Goal: Task Accomplishment & Management: Manage account settings

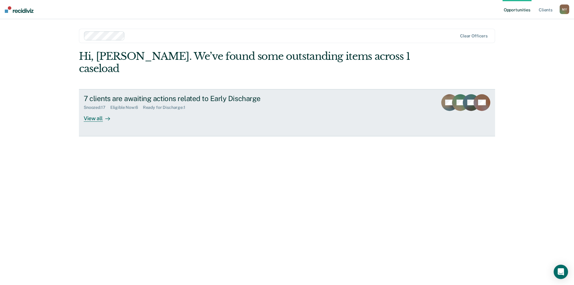
click at [168, 94] on div "7 clients are awaiting actions related to Early Discharge" at bounding box center [189, 98] width 210 height 9
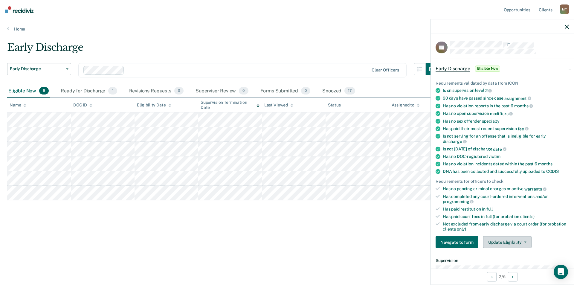
click at [526, 244] on button "Update Eligibility" at bounding box center [507, 242] width 48 height 12
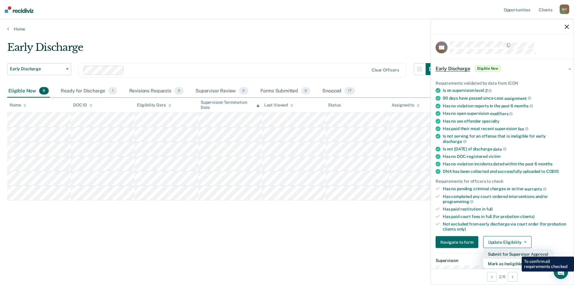
click at [517, 252] on button "Submit for Supervisor Approval" at bounding box center [518, 254] width 70 height 10
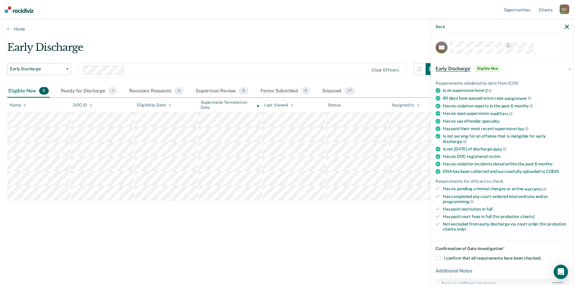
click at [296, 233] on div "Early Discharge Early Discharge Early Discharge Clear officers Eligible Now 6 R…" at bounding box center [286, 140] width 559 height 199
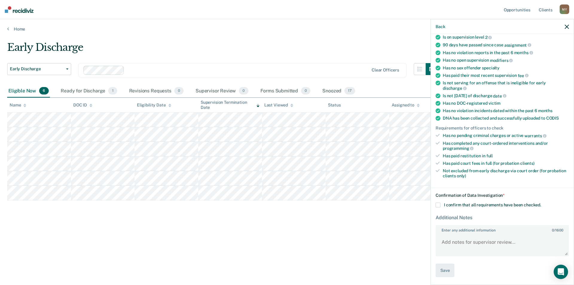
click at [439, 203] on span at bounding box center [437, 205] width 5 height 5
click at [541, 203] on input "I confirm that all requirements have been checked." at bounding box center [541, 203] width 0 height 0
click at [443, 273] on button "Save" at bounding box center [444, 270] width 19 height 13
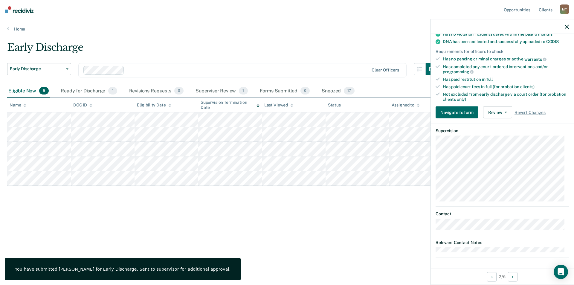
scroll to position [0, 0]
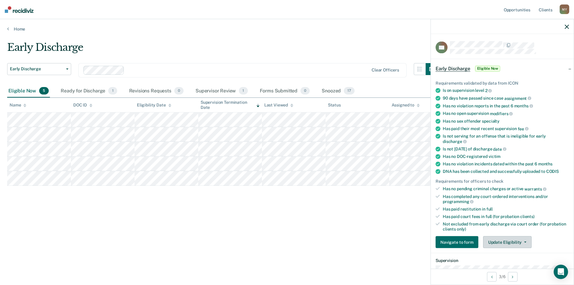
click at [516, 241] on button "Update Eligibility" at bounding box center [507, 242] width 48 height 12
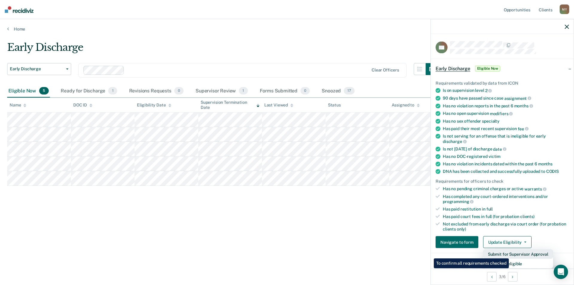
click at [510, 254] on button "Submit for Supervisor Approval" at bounding box center [518, 254] width 70 height 10
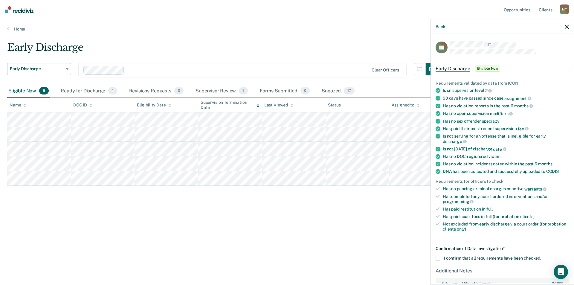
click at [438, 257] on span at bounding box center [437, 258] width 5 height 5
click at [541, 256] on input "I confirm that all requirements have been checked." at bounding box center [541, 256] width 0 height 0
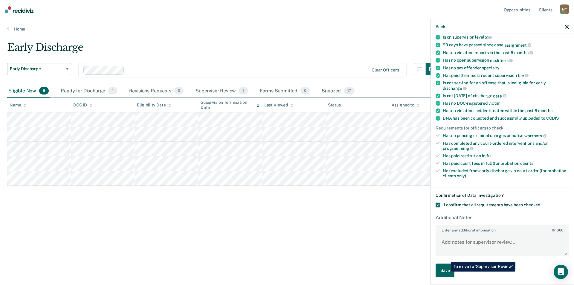
click at [446, 271] on button "Save" at bounding box center [444, 270] width 19 height 13
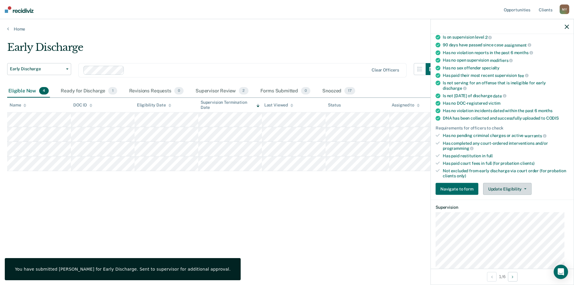
click at [503, 189] on button "Update Eligibility" at bounding box center [507, 189] width 48 height 12
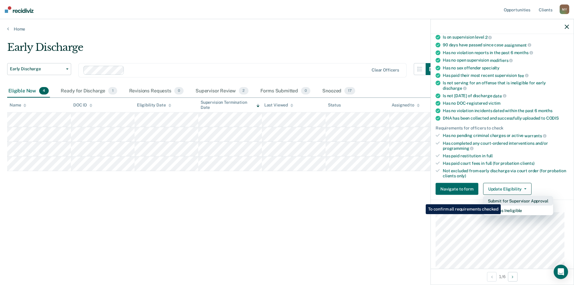
click at [501, 200] on button "Submit for Supervisor Approval" at bounding box center [518, 201] width 70 height 10
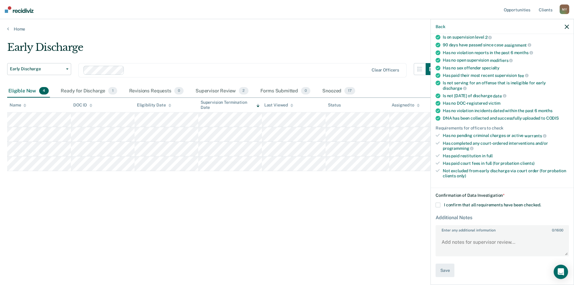
click at [441, 203] on label "I confirm that all requirements have been checked." at bounding box center [501, 205] width 133 height 5
click at [541, 203] on input "I confirm that all requirements have been checked." at bounding box center [541, 203] width 0 height 0
click at [444, 268] on button "Save" at bounding box center [444, 270] width 19 height 13
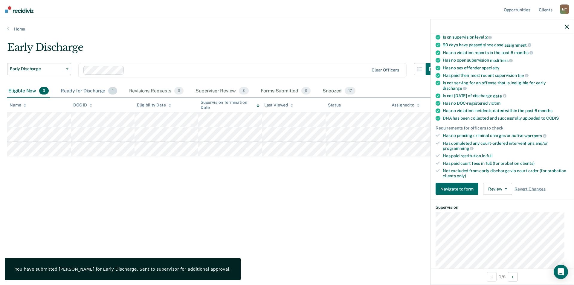
click at [91, 92] on div "Ready for Discharge 1" at bounding box center [88, 91] width 59 height 13
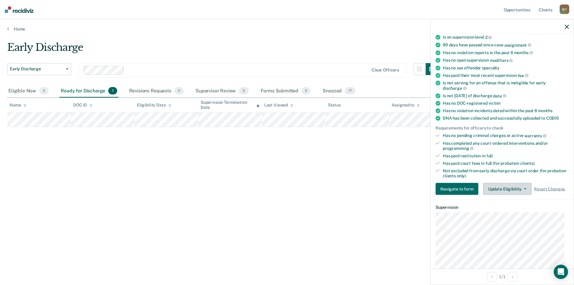
click at [526, 186] on button "Update Eligibility" at bounding box center [507, 189] width 48 height 12
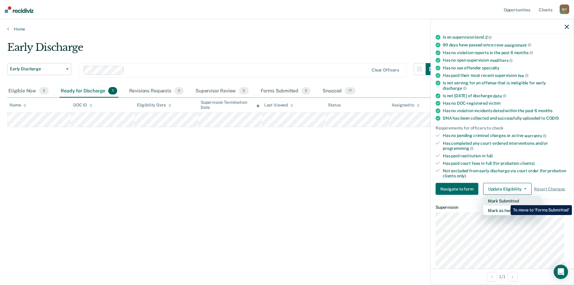
click at [506, 201] on button "Mark Submitted" at bounding box center [512, 201] width 58 height 10
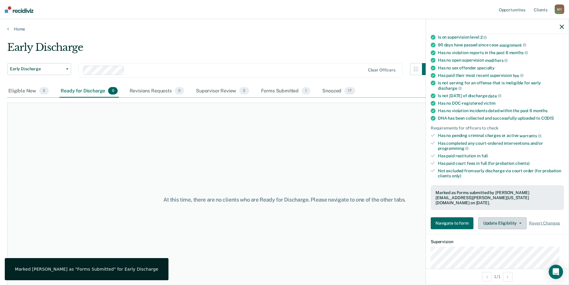
scroll to position [12, 0]
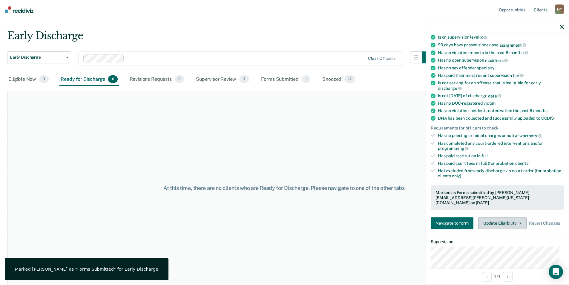
click at [520, 222] on icon "button" at bounding box center [520, 222] width 2 height 1
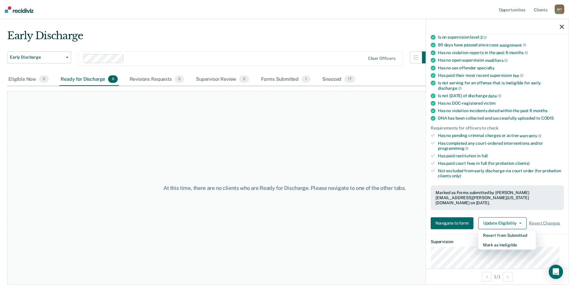
click at [408, 226] on div "At this time, there are no clients who are Ready for Discharge. Please navigate…" at bounding box center [284, 188] width 555 height 194
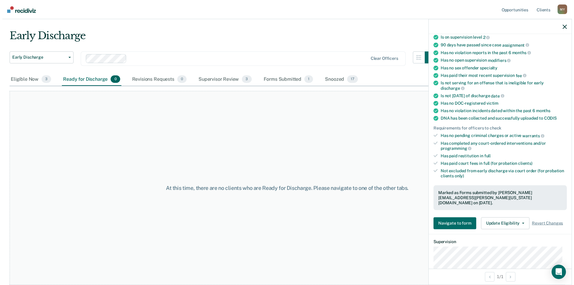
scroll to position [0, 0]
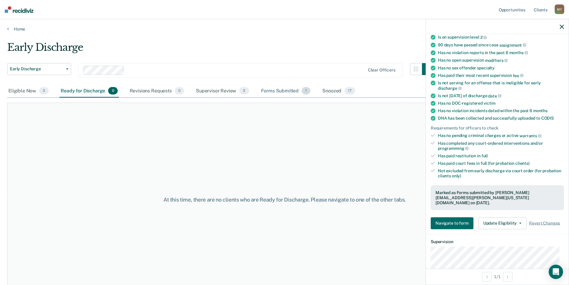
click at [294, 94] on div "Forms Submitted 1" at bounding box center [286, 91] width 52 height 13
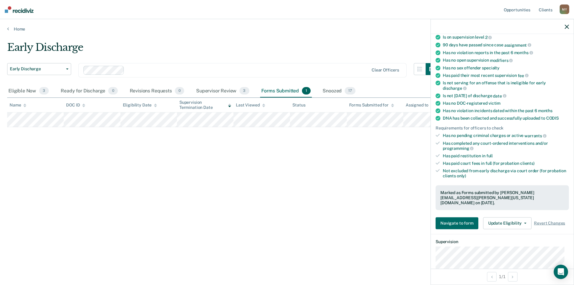
click at [337, 222] on div "Early Discharge Early Discharge Early Discharge Clear officers Eligible Now 3 R…" at bounding box center [286, 140] width 559 height 199
click at [37, 88] on div "Eligible Now 3" at bounding box center [28, 91] width 43 height 13
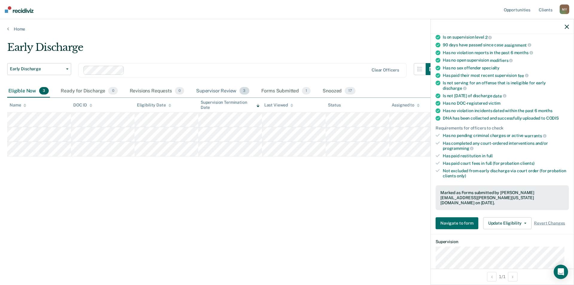
click at [221, 92] on div "Supervisor Review 3" at bounding box center [223, 91] width 56 height 13
click at [333, 88] on div "Snoozed 17" at bounding box center [338, 91] width 35 height 13
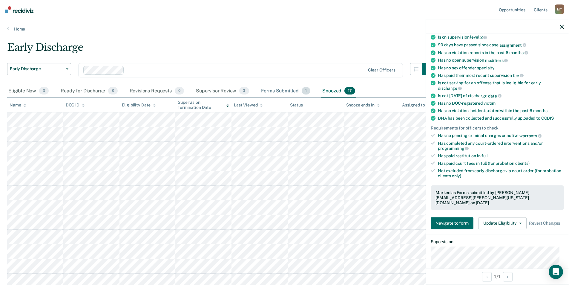
click at [287, 94] on div "Forms Submitted 1" at bounding box center [286, 91] width 52 height 13
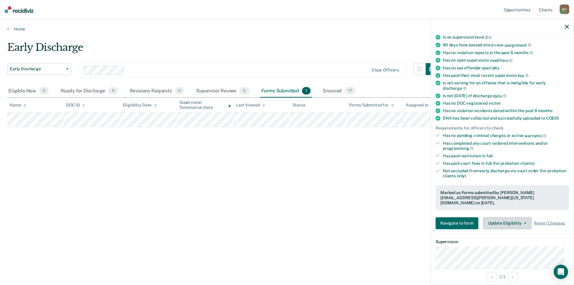
click at [523, 217] on button "Update Eligibility" at bounding box center [507, 223] width 48 height 12
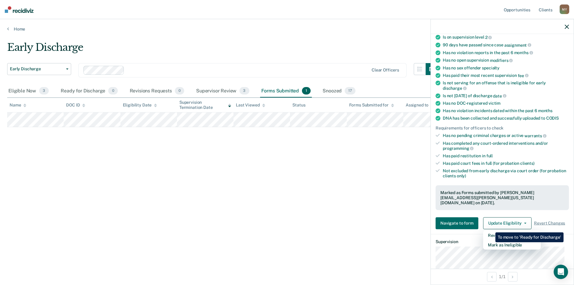
click at [304, 219] on div "Early Discharge Early Discharge Early Discharge Clear officers Eligible Now 3 R…" at bounding box center [286, 140] width 559 height 199
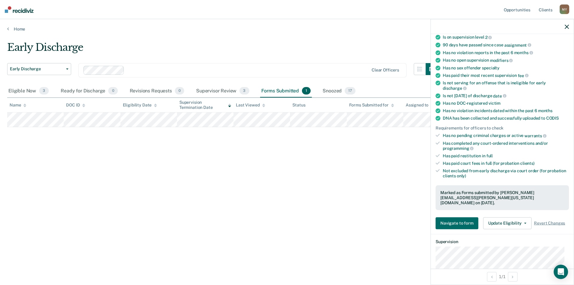
click at [563, 9] on div "M Y" at bounding box center [564, 9] width 10 height 10
click at [522, 38] on link "Log Out" at bounding box center [540, 39] width 48 height 5
